Goal: Task Accomplishment & Management: Manage account settings

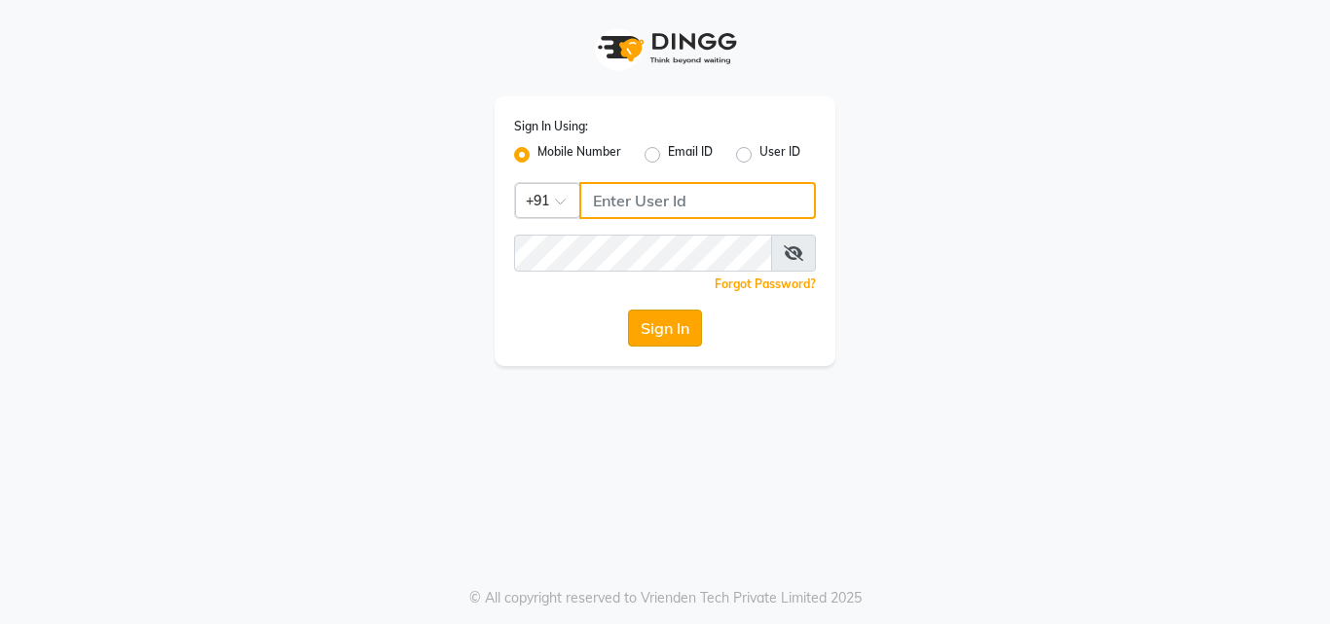
type input "9703629668"
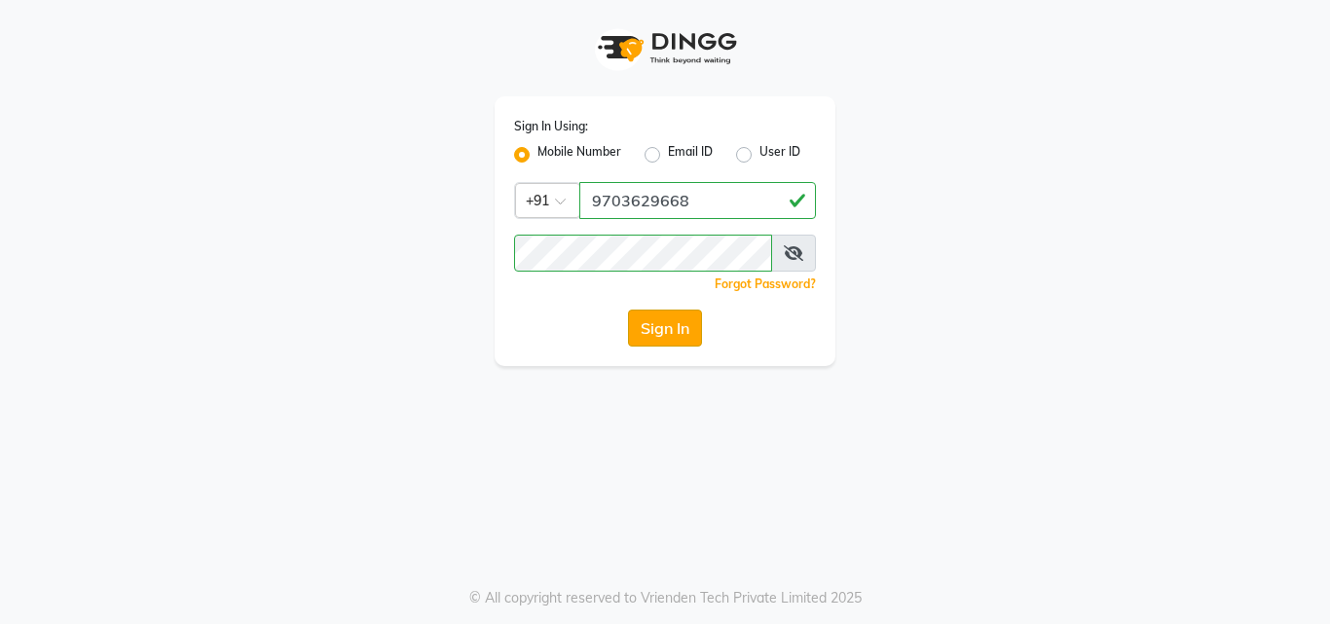
click at [650, 325] on button "Sign In" at bounding box center [665, 328] width 74 height 37
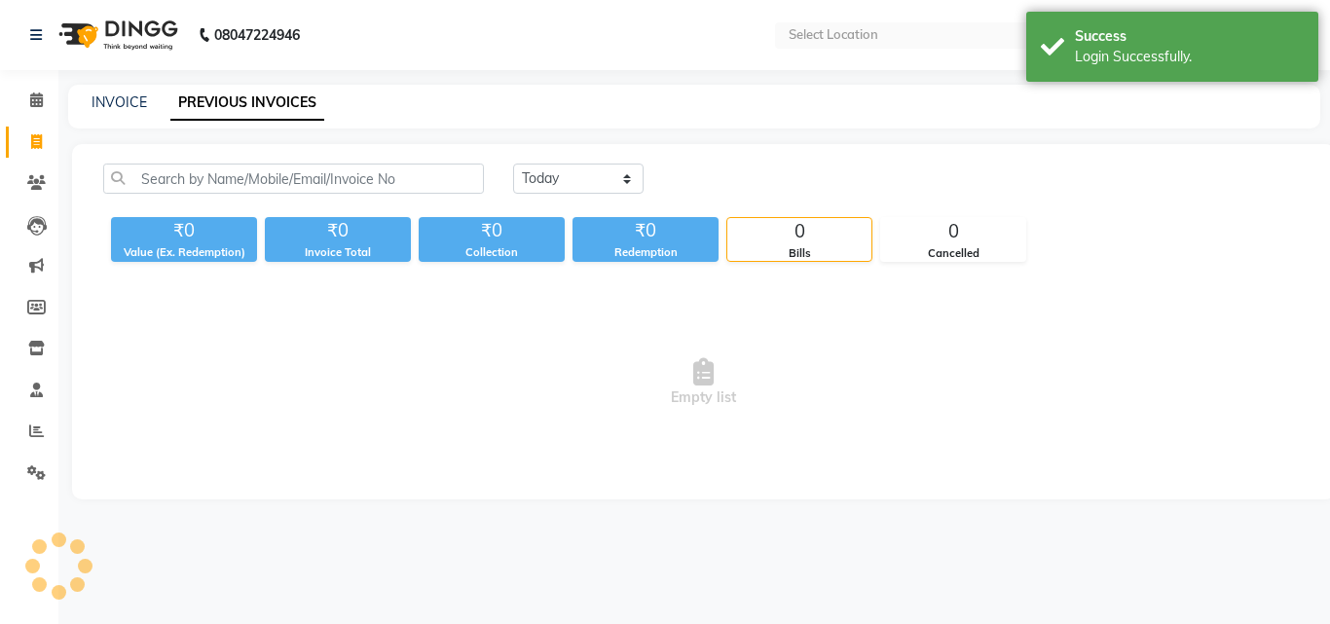
select select "en"
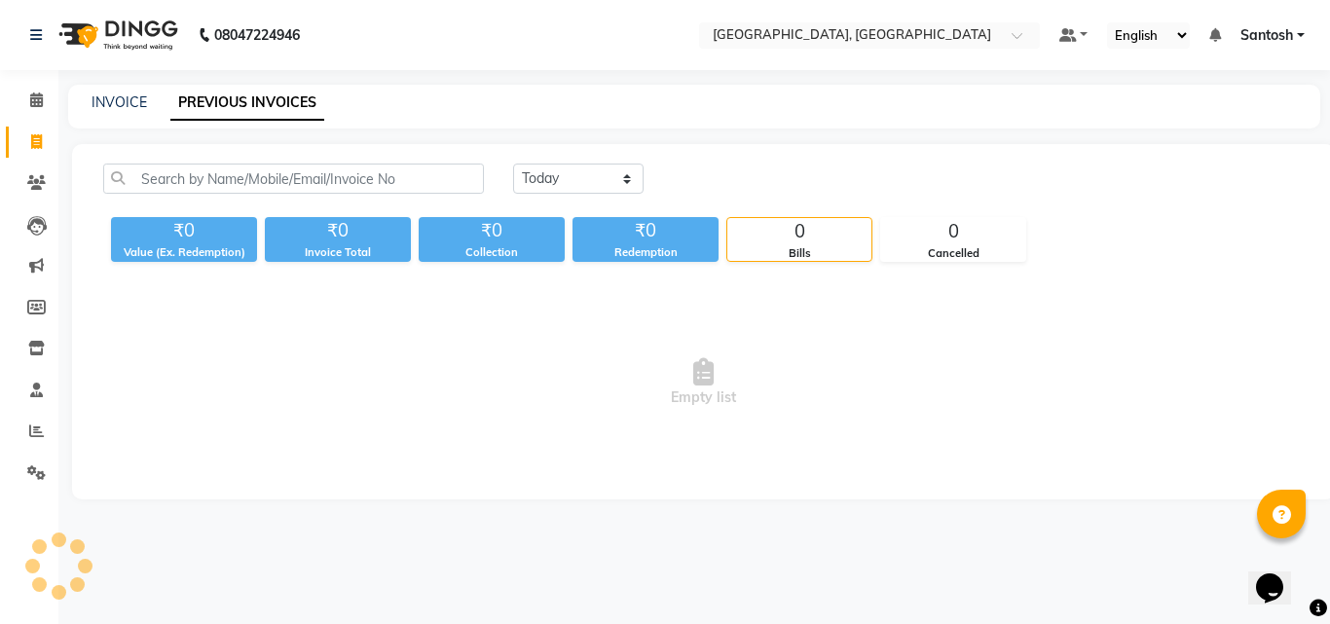
click at [689, 118] on div "INVOICE PREVIOUS INVOICES" at bounding box center [694, 107] width 1252 height 44
